Goal: Task Accomplishment & Management: Use online tool/utility

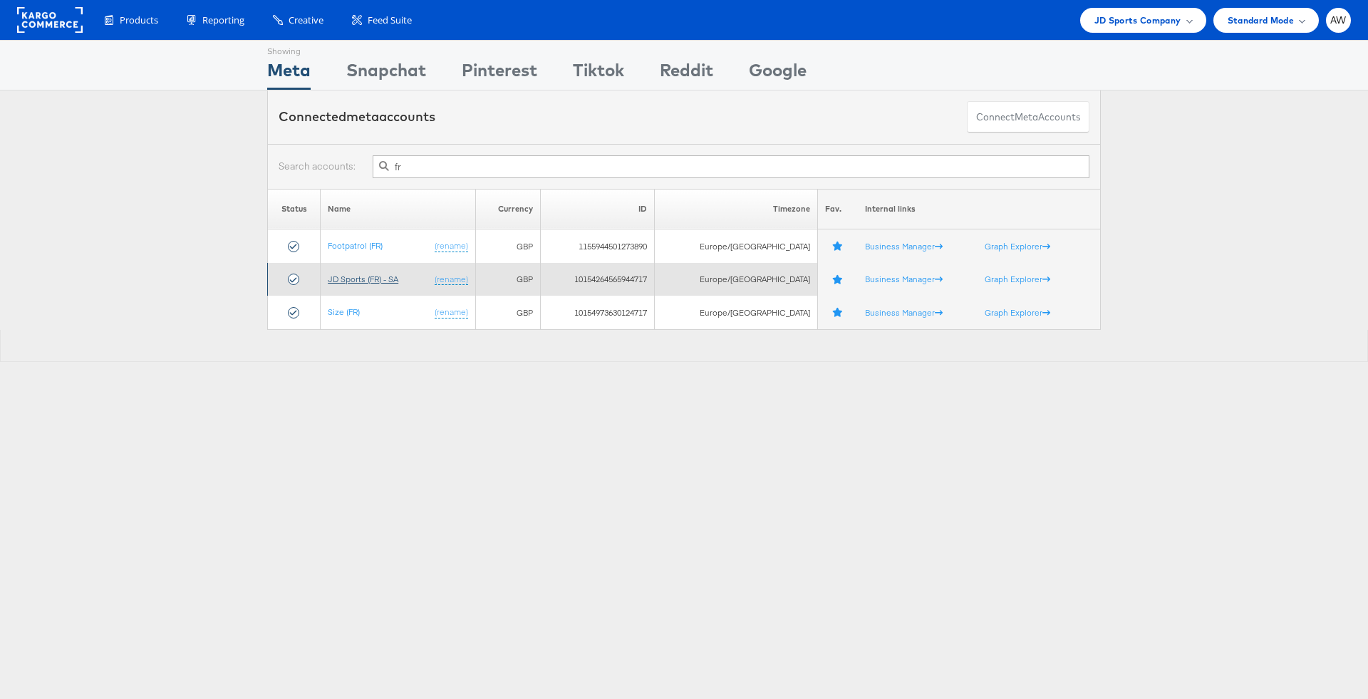
type input "fr"
click at [395, 282] on link "JD Sports (FR) - SA" at bounding box center [363, 279] width 71 height 11
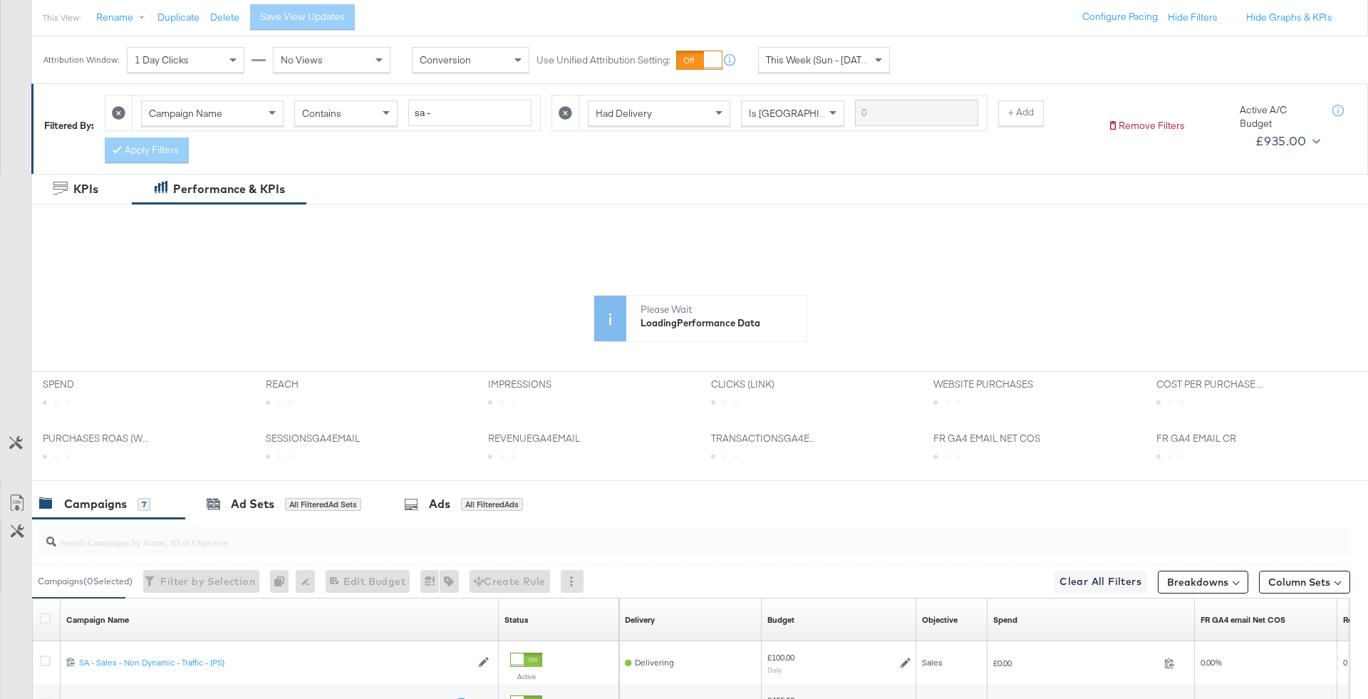
scroll to position [135, 0]
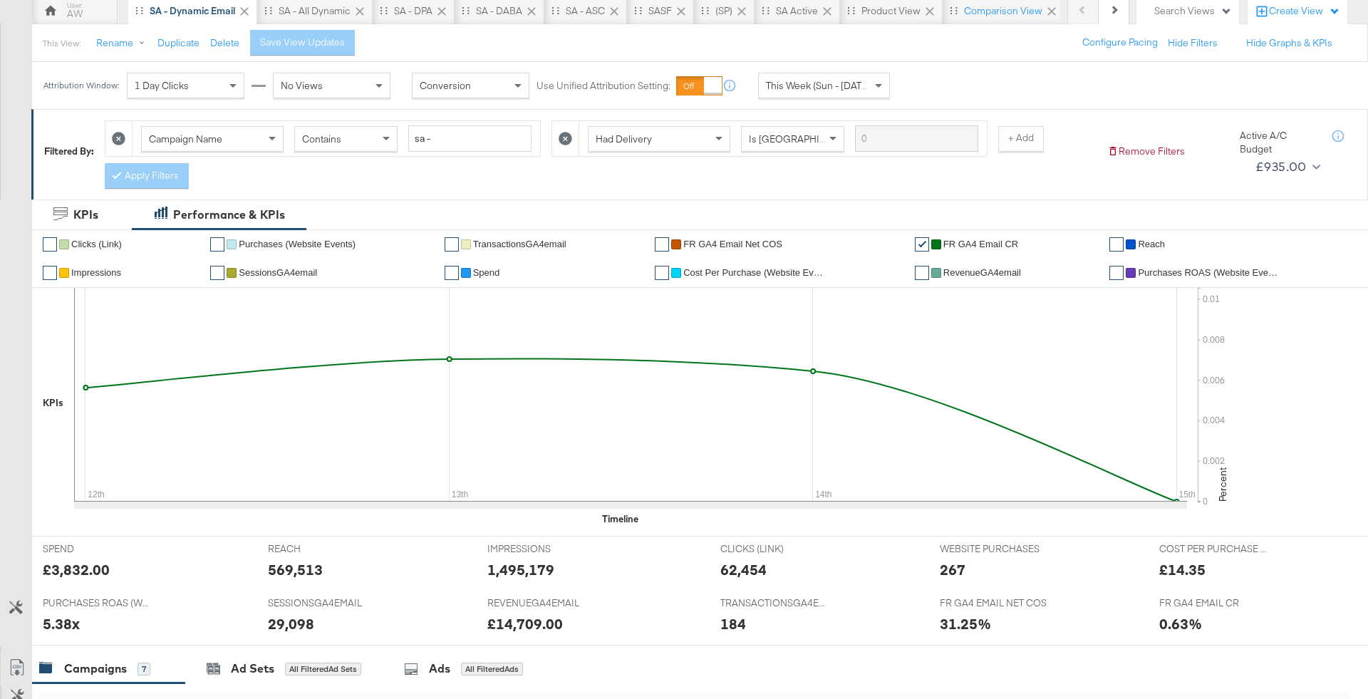
click at [562, 138] on icon at bounding box center [566, 139] width 14 height 14
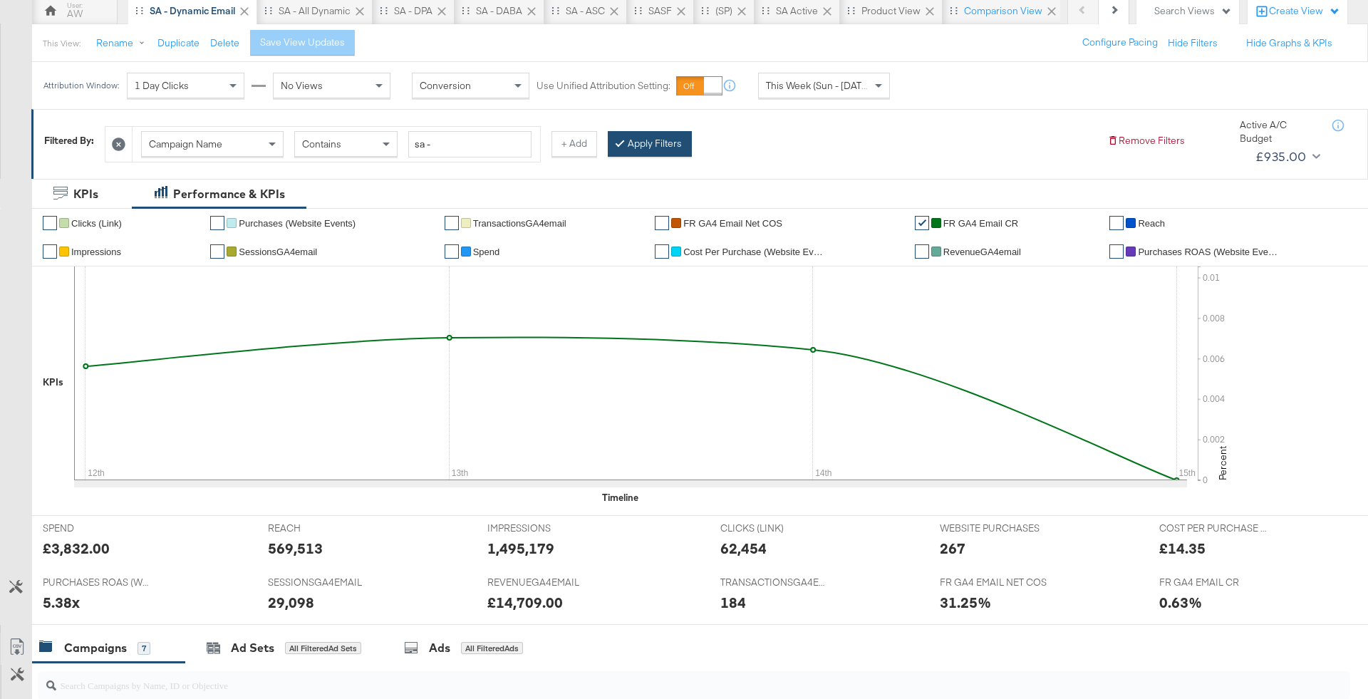
click at [639, 148] on button "Apply Filters" at bounding box center [650, 144] width 84 height 26
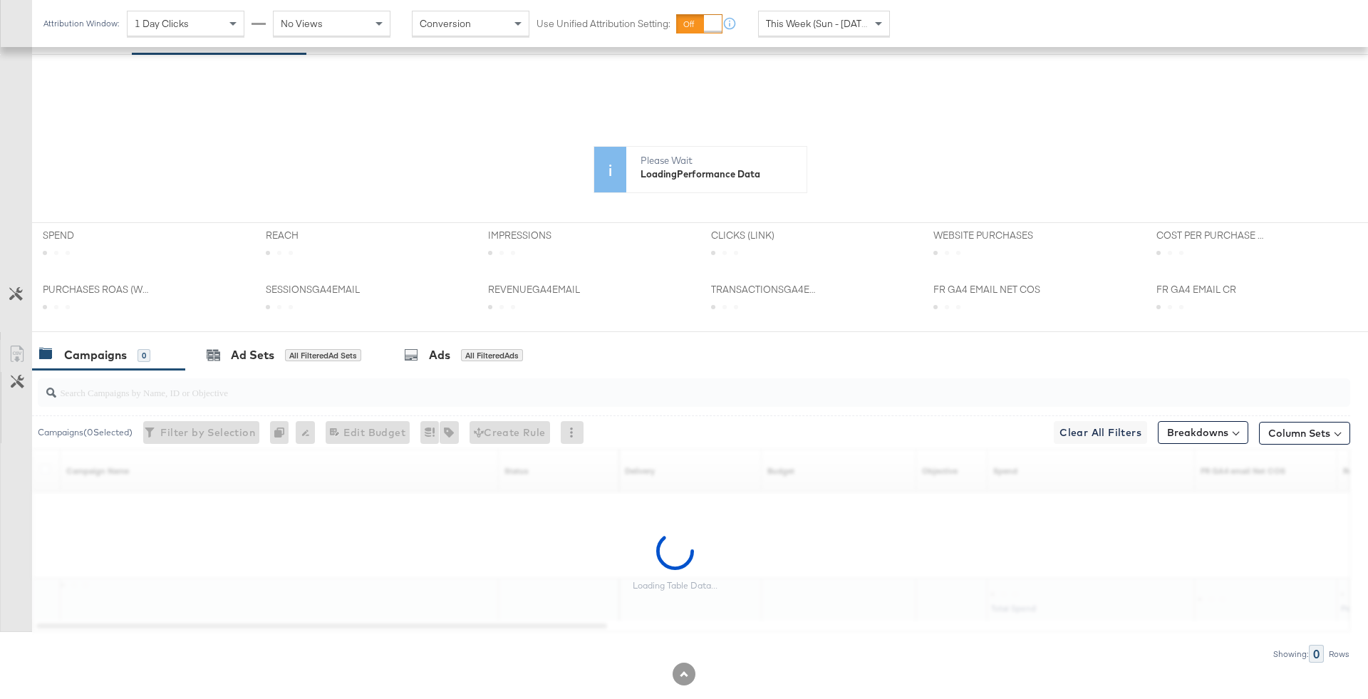
scroll to position [300, 0]
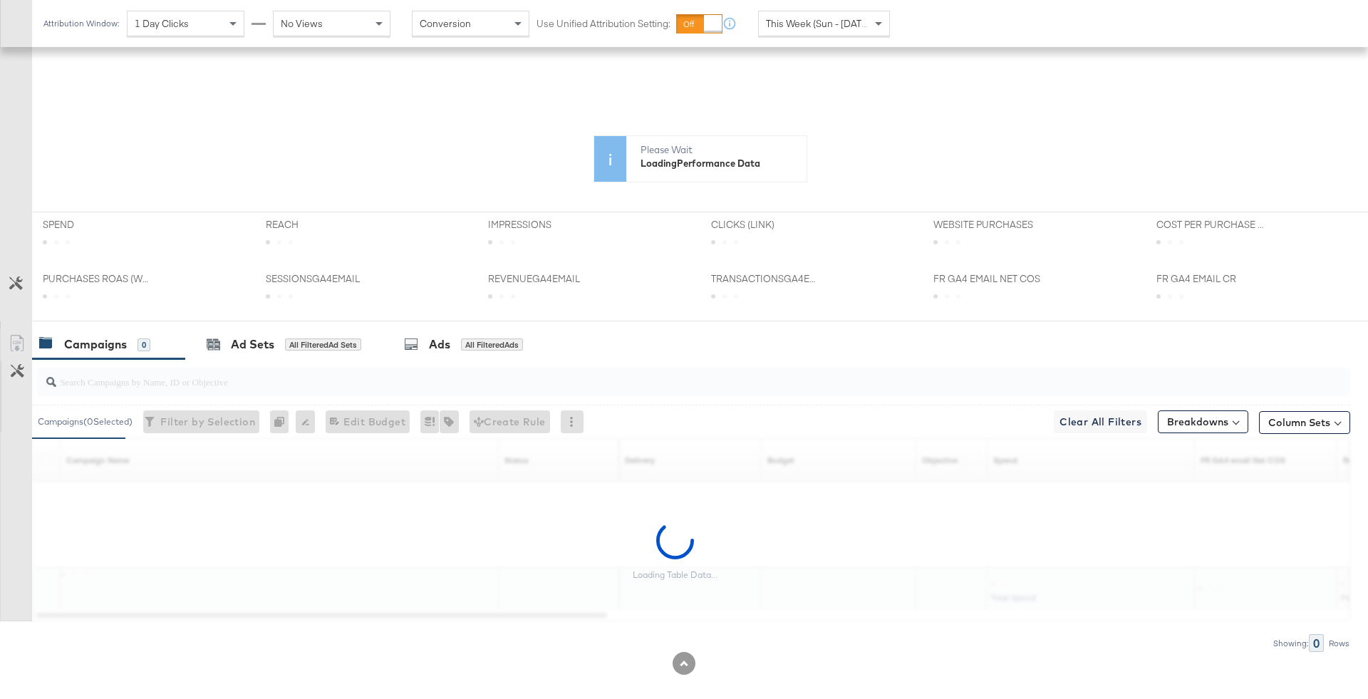
click at [475, 369] on input "search" at bounding box center [643, 376] width 1174 height 28
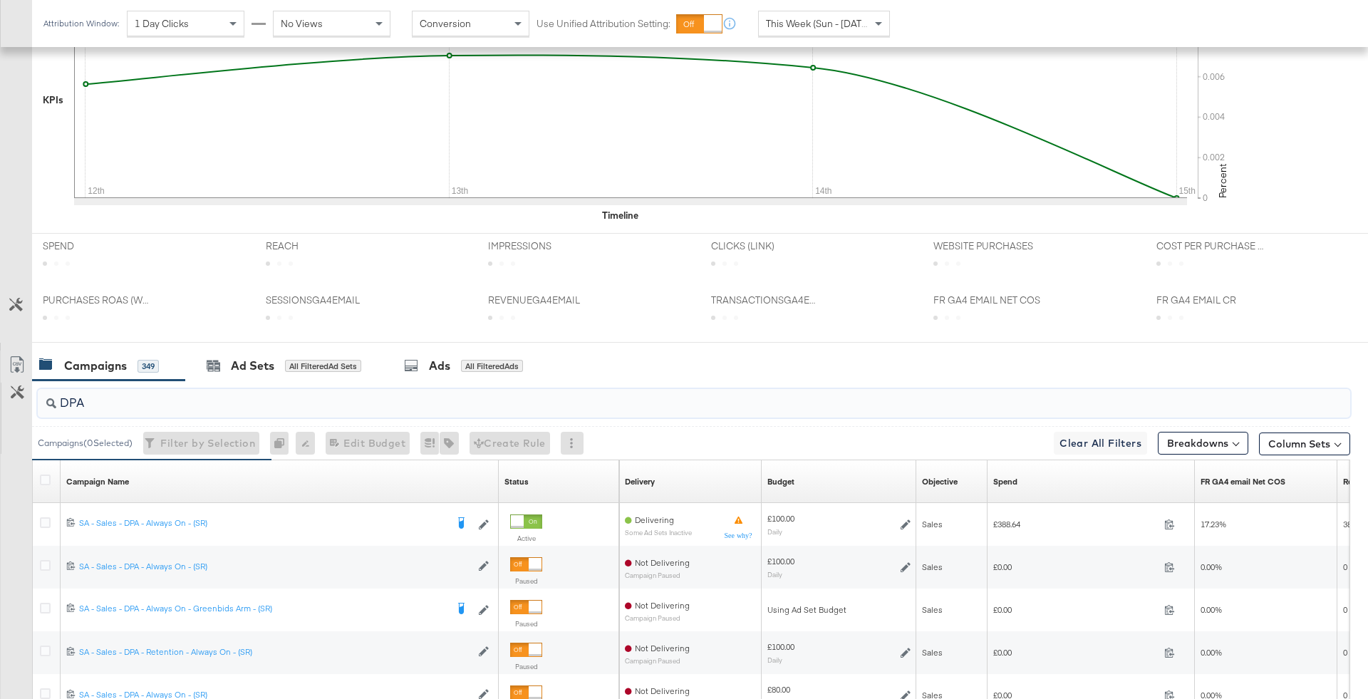
scroll to position [464, 0]
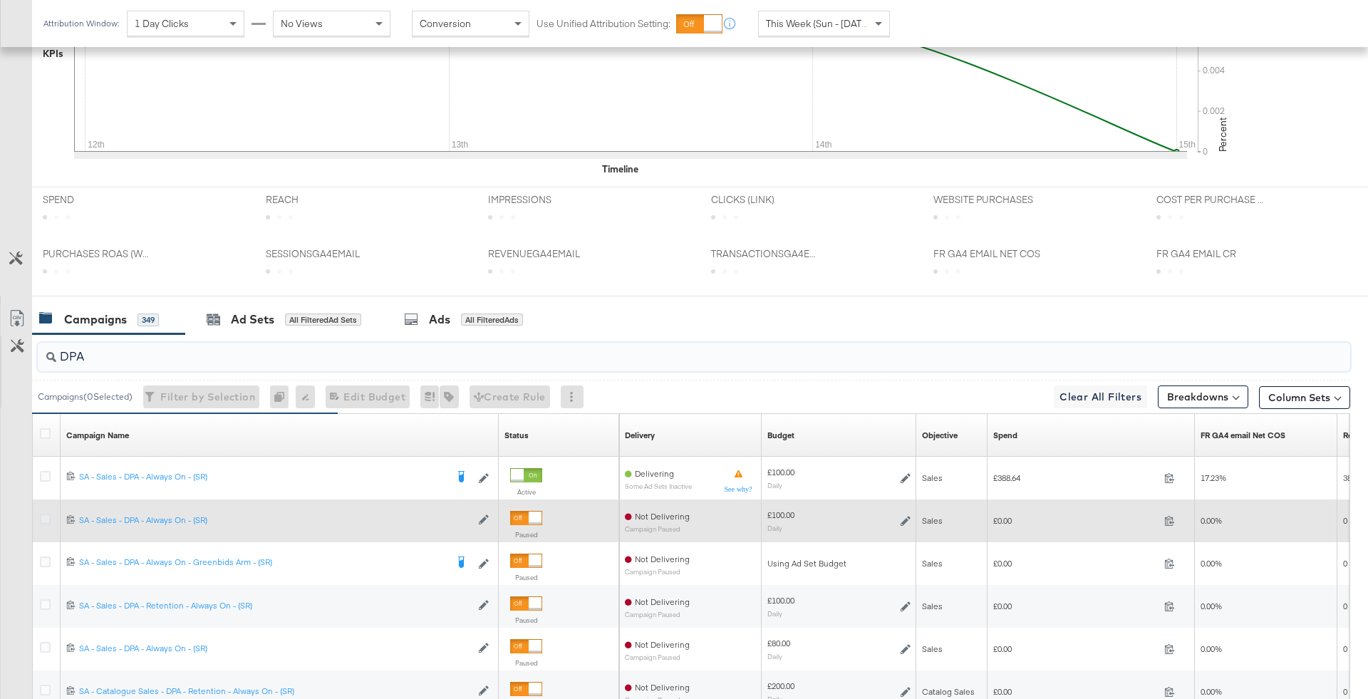
type input "DPA"
click at [48, 516] on icon at bounding box center [45, 519] width 11 height 11
click at [0, 0] on input "checkbox" at bounding box center [0, 0] width 0 height 0
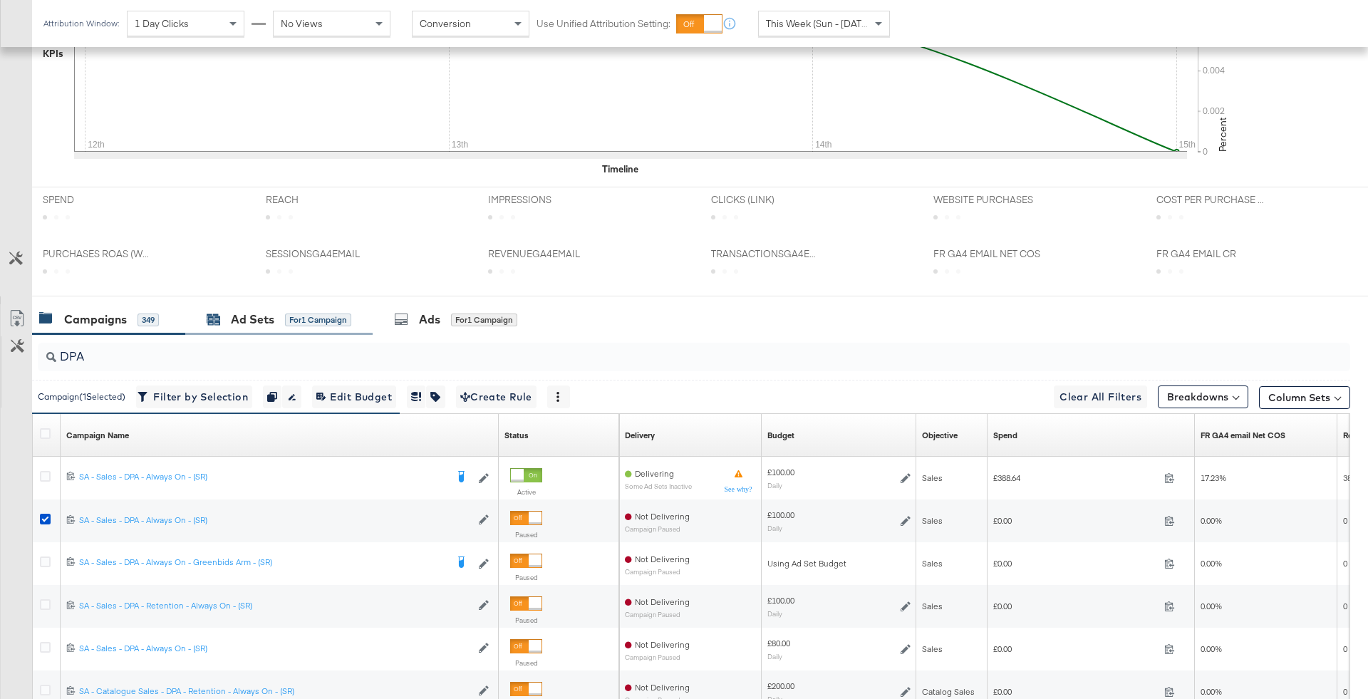
click at [316, 314] on div "for 1 Campaign" at bounding box center [318, 320] width 66 height 13
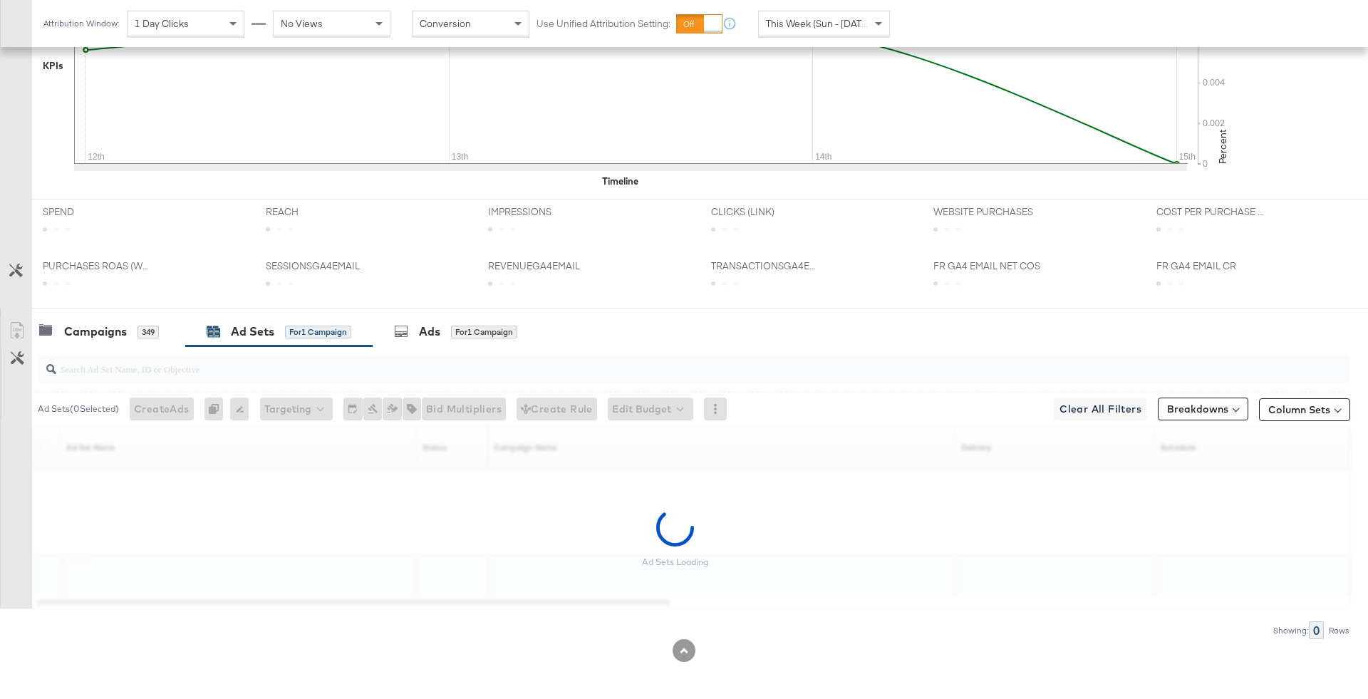
scroll to position [409, 0]
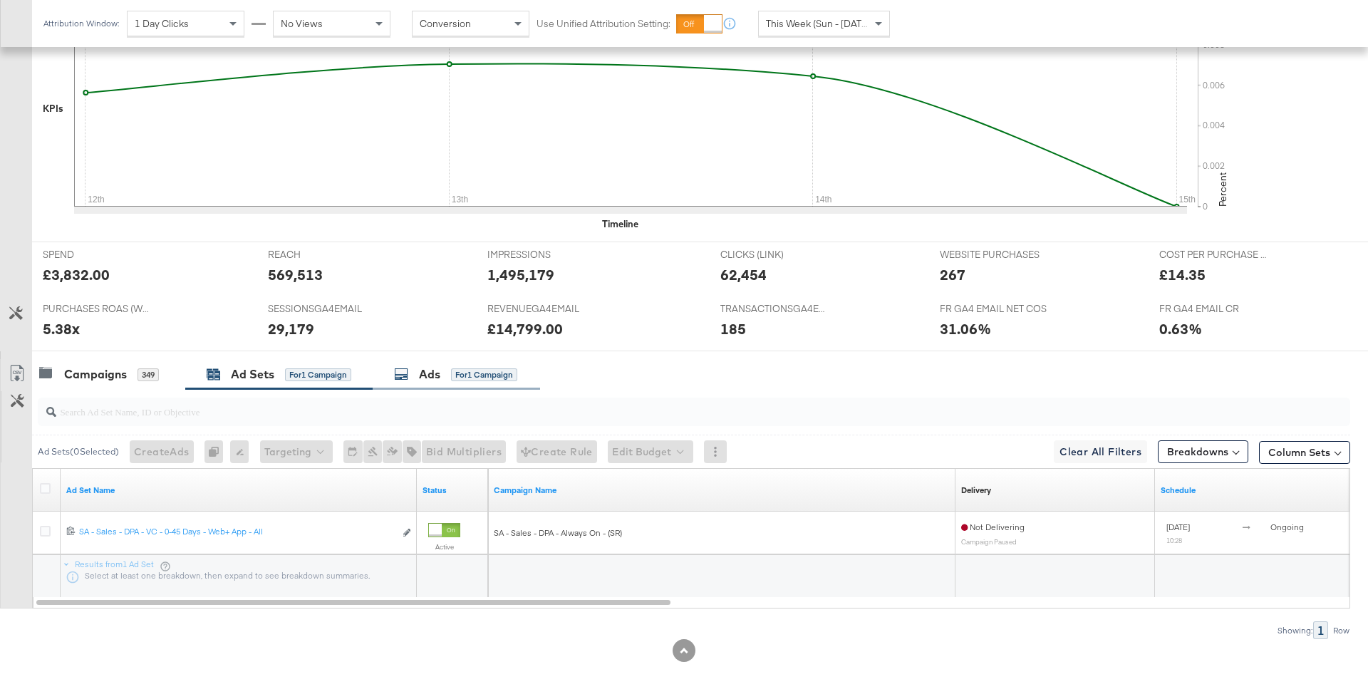
click at [437, 366] on div "Ads" at bounding box center [429, 374] width 21 height 16
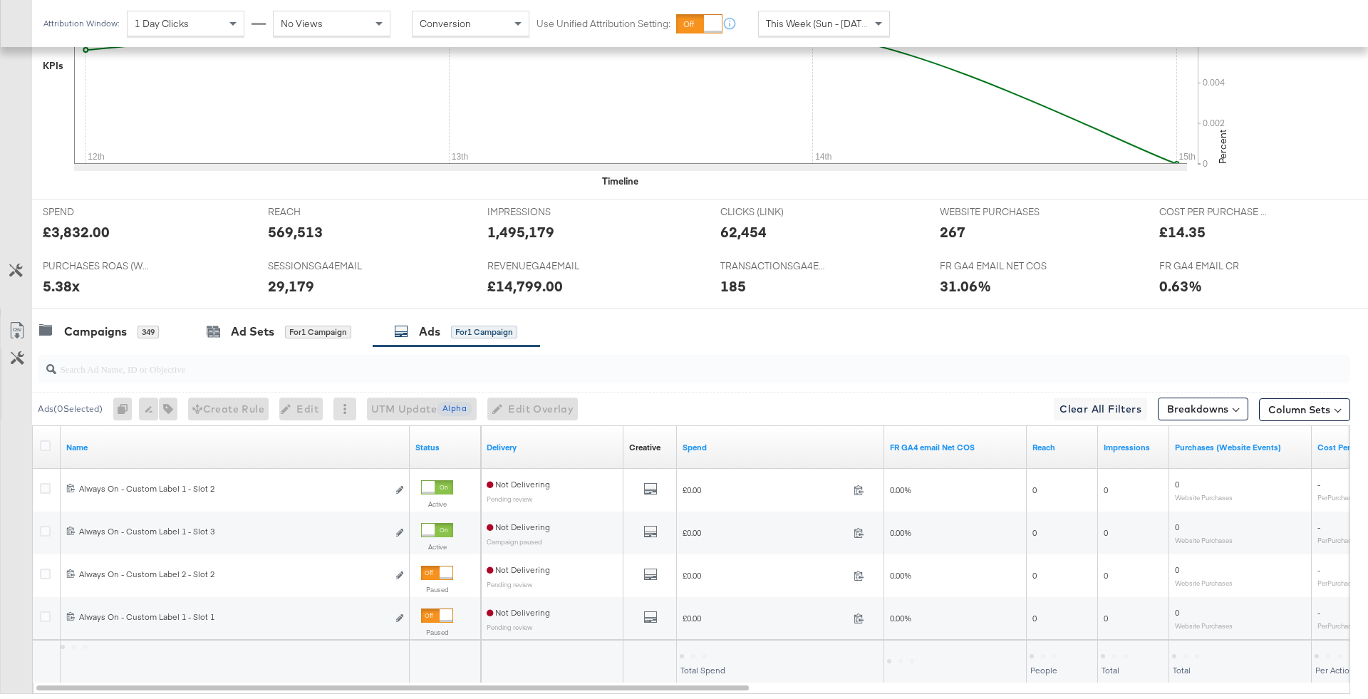
scroll to position [464, 0]
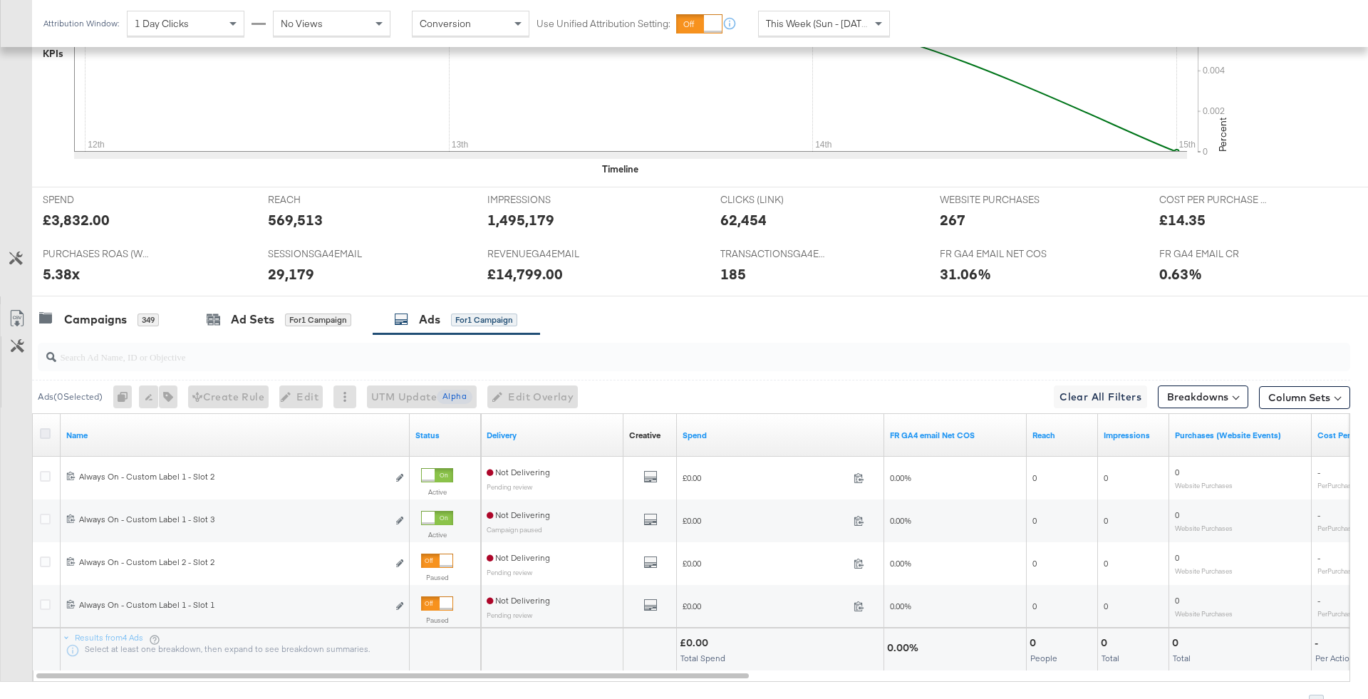
click at [47, 428] on icon at bounding box center [45, 433] width 11 height 11
click at [0, 0] on input "checkbox" at bounding box center [0, 0] width 0 height 0
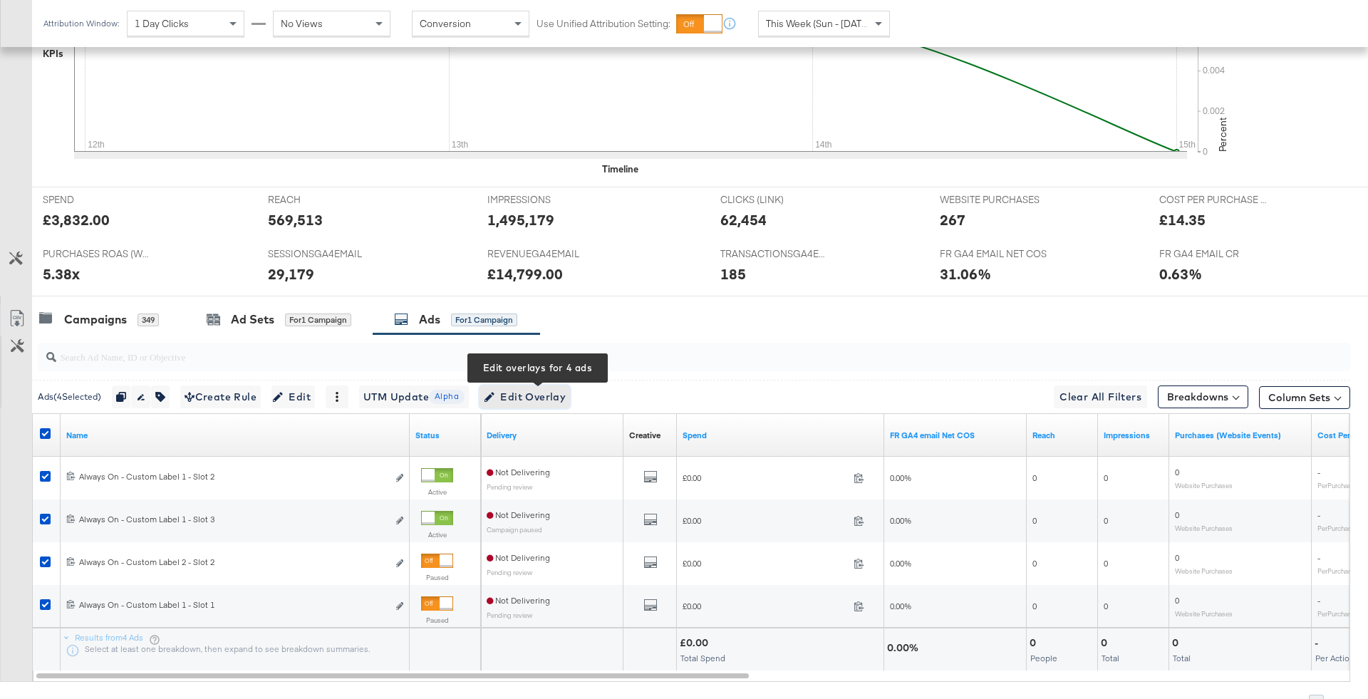
click at [545, 392] on span "Edit Overlay Edit overlays for 4 ads" at bounding box center [525, 397] width 82 height 18
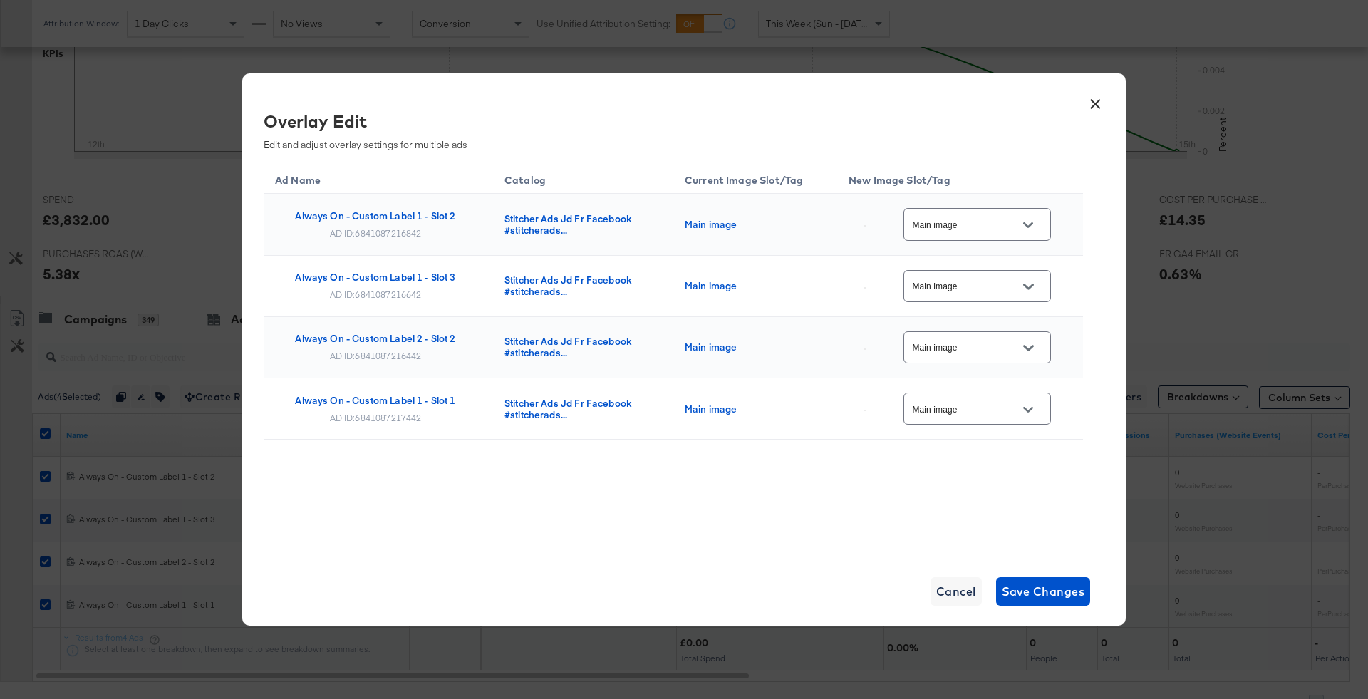
click at [1032, 222] on icon "Open" at bounding box center [1028, 225] width 10 height 10
click at [996, 318] on div "multi_2" at bounding box center [990, 305] width 105 height 26
type input "multi_2"
click at [994, 290] on input "Main image" at bounding box center [966, 287] width 113 height 16
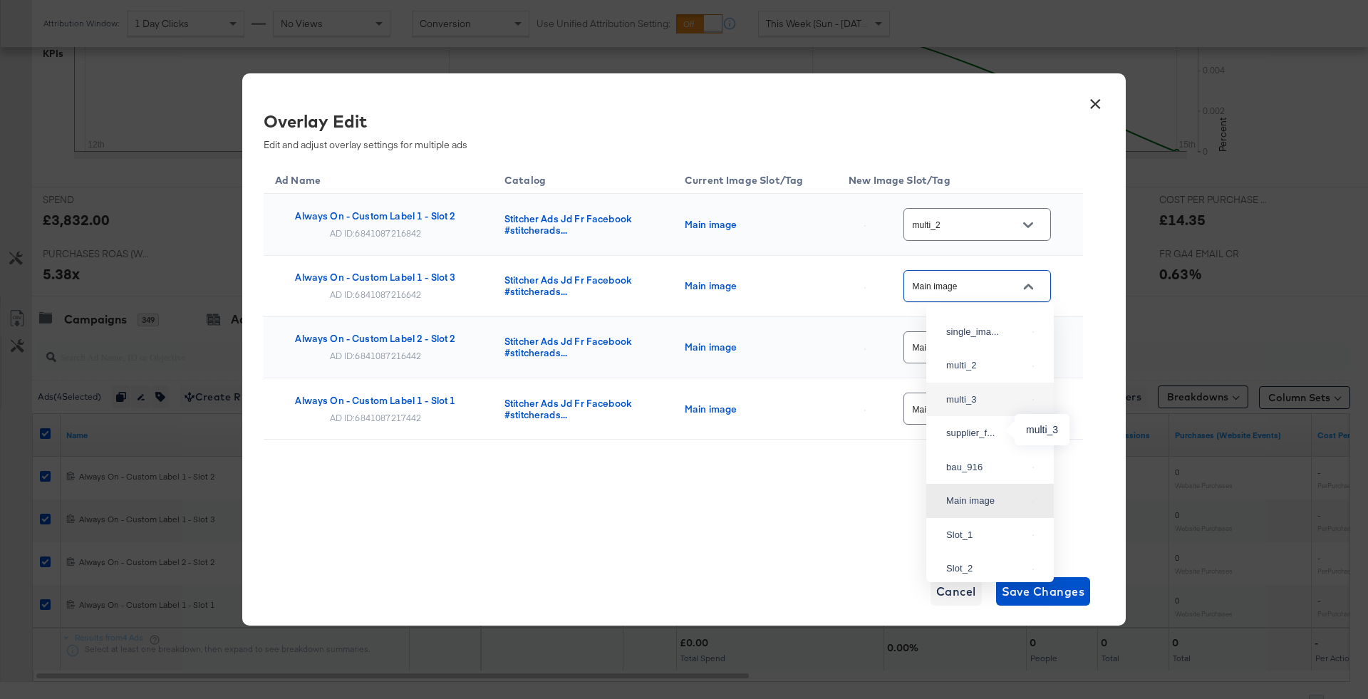
click at [998, 407] on div "multi_3" at bounding box center [987, 400] width 81 height 14
type input "multi_3"
click at [1004, 342] on input "Main image" at bounding box center [966, 348] width 113 height 16
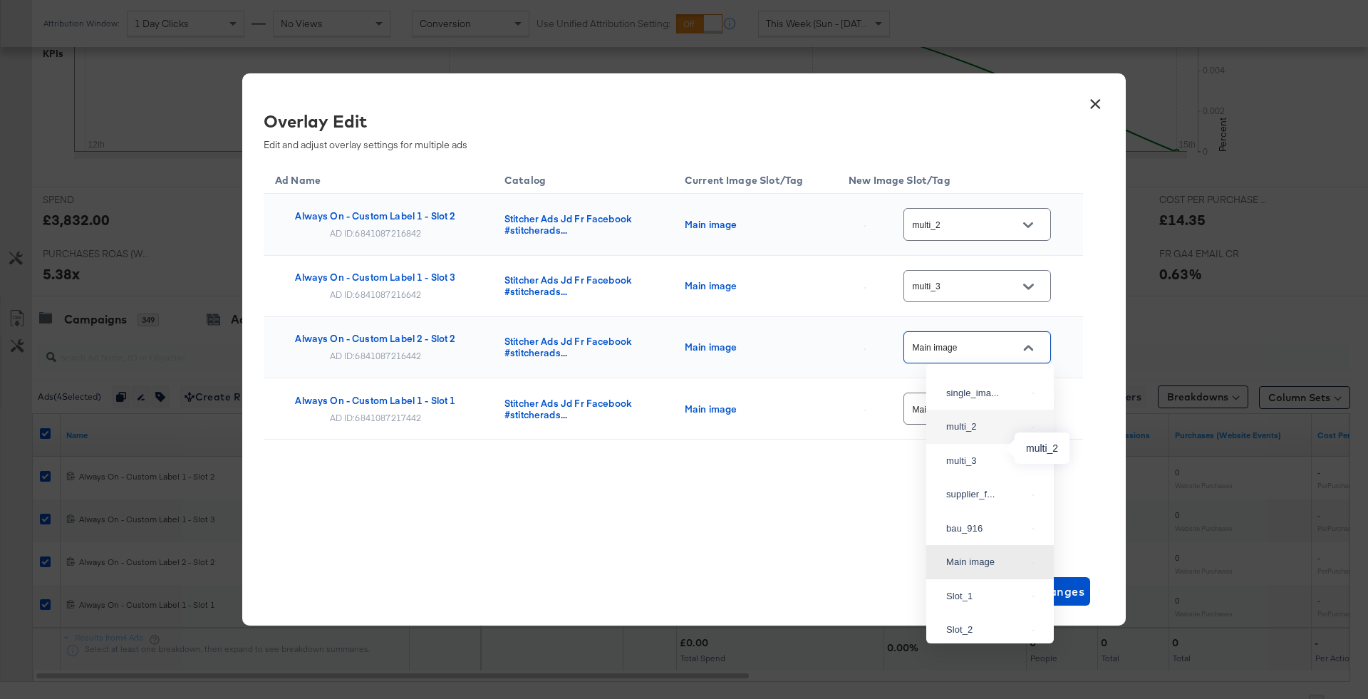
click at [988, 434] on div "multi_2" at bounding box center [987, 427] width 81 height 14
type input "multi_2"
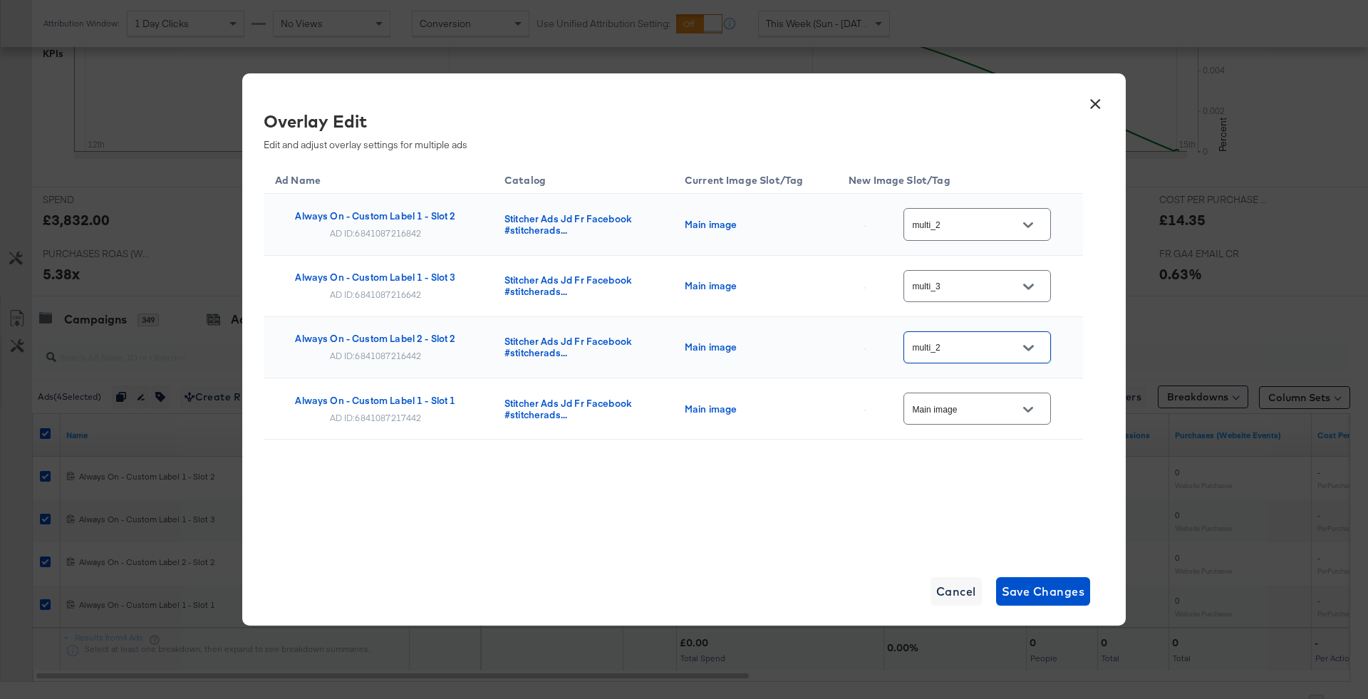
click at [989, 393] on div "Main image" at bounding box center [978, 409] width 148 height 32
click at [991, 401] on input "Main image" at bounding box center [966, 409] width 113 height 16
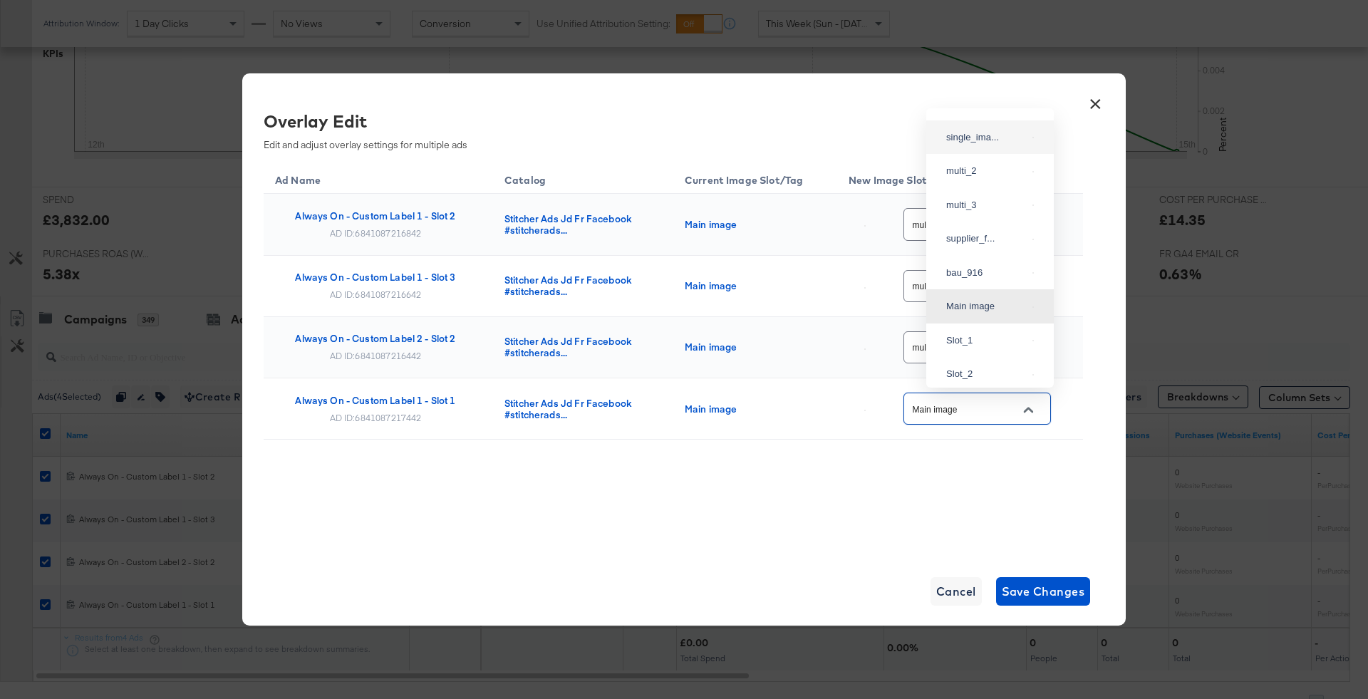
click at [982, 137] on div "single_ima..." at bounding box center [990, 138] width 105 height 26
type input "single_image"
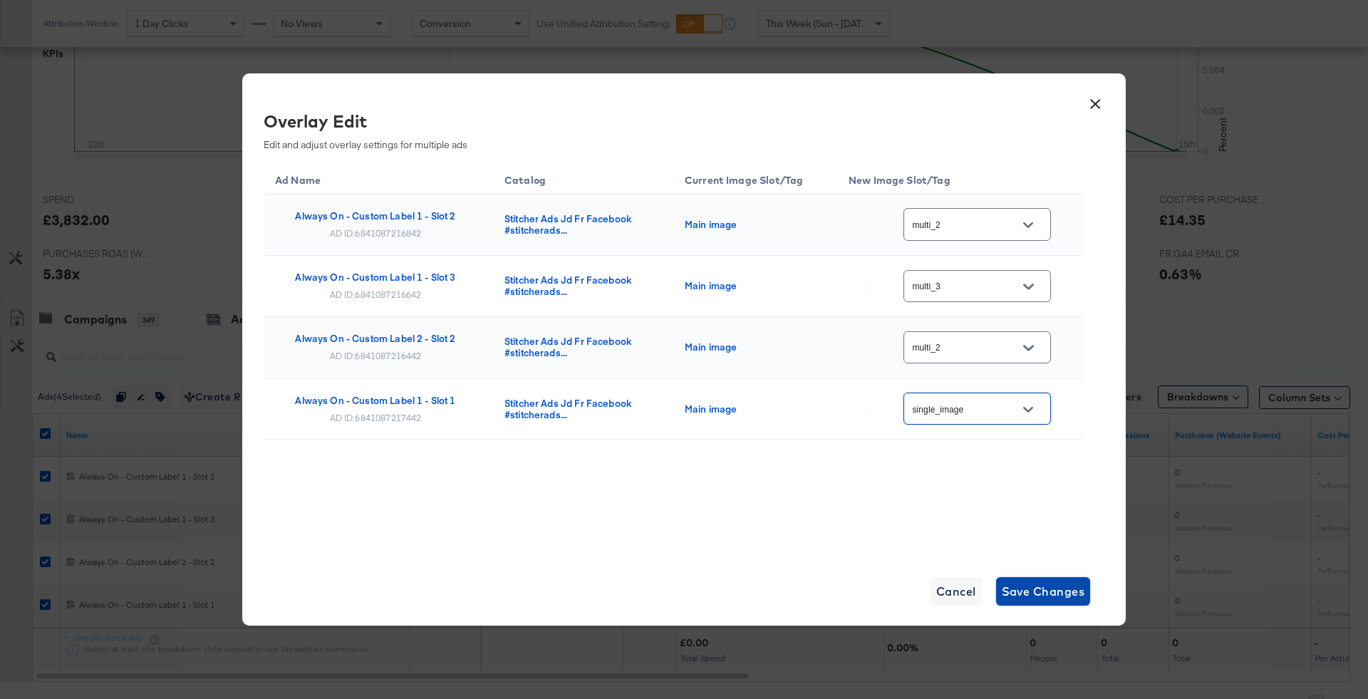
click at [1042, 591] on span "Save Changes" at bounding box center [1043, 592] width 83 height 20
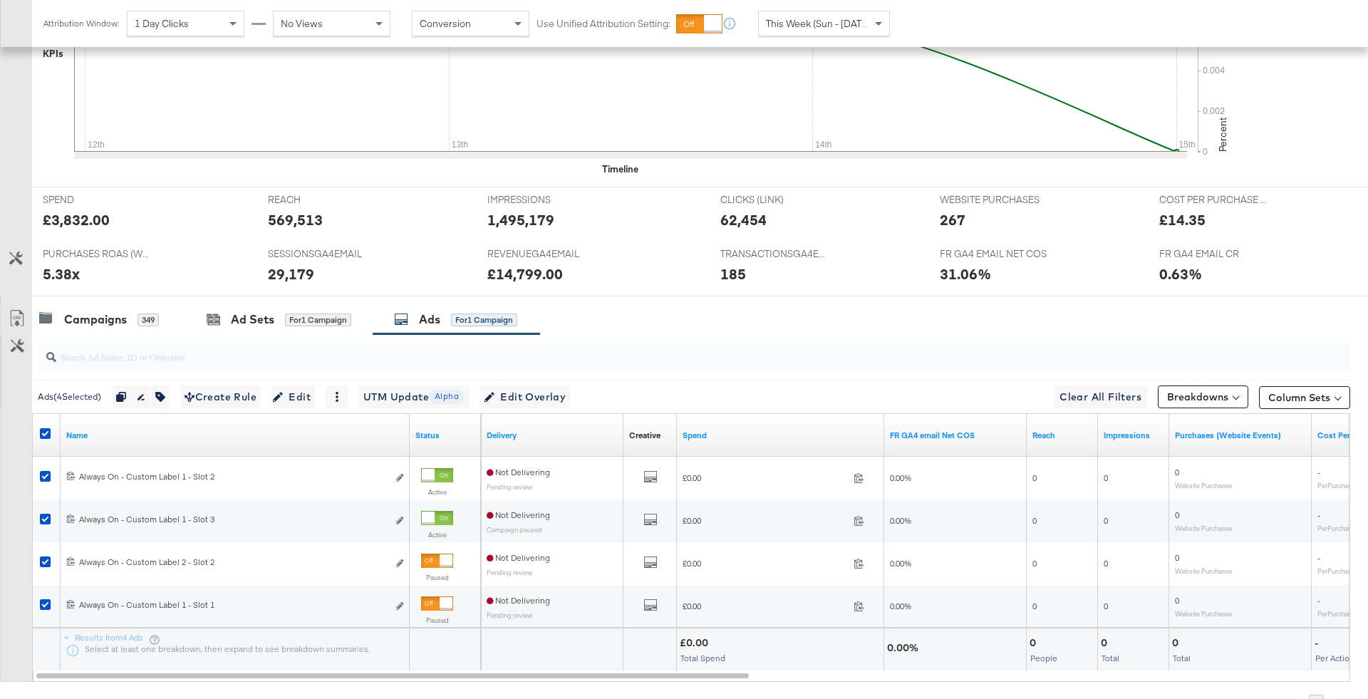
click at [51, 432] on div at bounding box center [47, 435] width 15 height 14
click at [48, 432] on icon at bounding box center [45, 433] width 11 height 11
click at [0, 0] on input "checkbox" at bounding box center [0, 0] width 0 height 0
click at [48, 432] on icon at bounding box center [45, 433] width 11 height 11
click at [0, 0] on input "checkbox" at bounding box center [0, 0] width 0 height 0
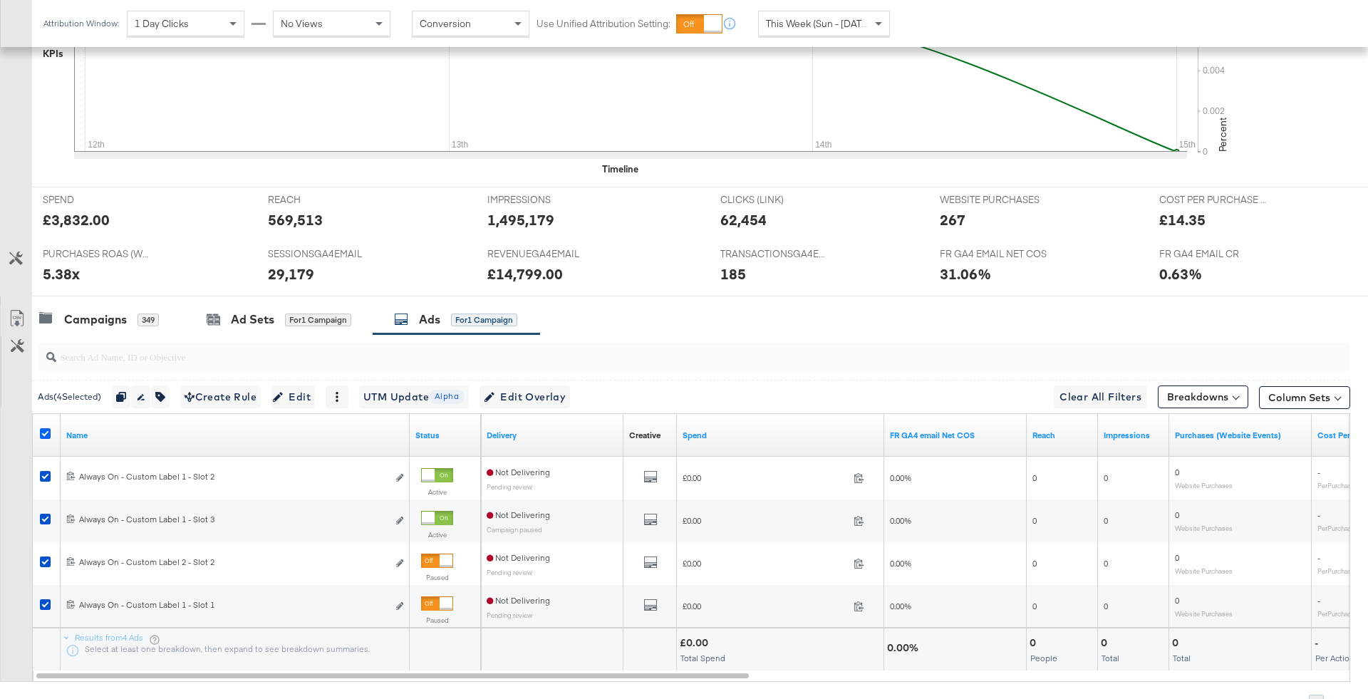
click at [48, 432] on icon at bounding box center [45, 433] width 11 height 11
click at [0, 0] on input "checkbox" at bounding box center [0, 0] width 0 height 0
click at [138, 322] on div "349" at bounding box center [148, 320] width 21 height 13
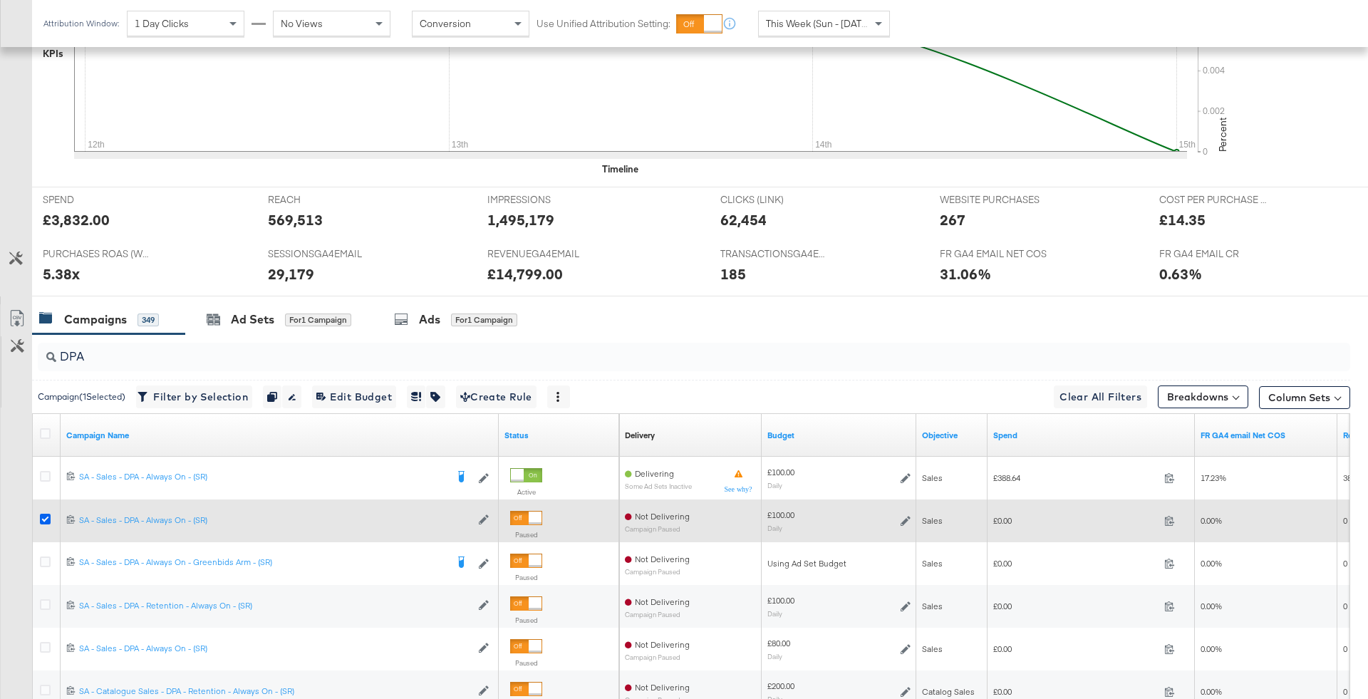
click at [49, 517] on icon at bounding box center [45, 519] width 11 height 11
click at [0, 0] on input "checkbox" at bounding box center [0, 0] width 0 height 0
